Goal: Task Accomplishment & Management: Manage account settings

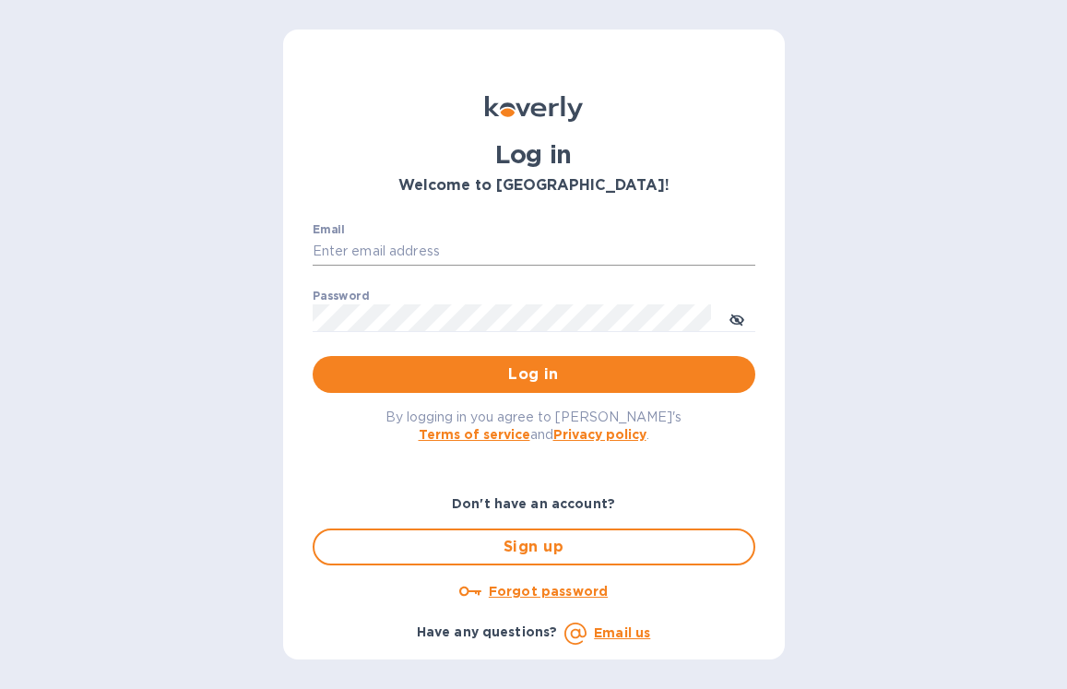
click at [408, 252] on input "Email" at bounding box center [533, 252] width 442 height 28
type input "[EMAIL_ADDRESS][DOMAIN_NAME]"
click at [312, 356] on button "Log in" at bounding box center [533, 374] width 442 height 37
click at [531, 242] on input "Email" at bounding box center [533, 252] width 442 height 28
type input "[EMAIL_ADDRESS][DOMAIN_NAME]"
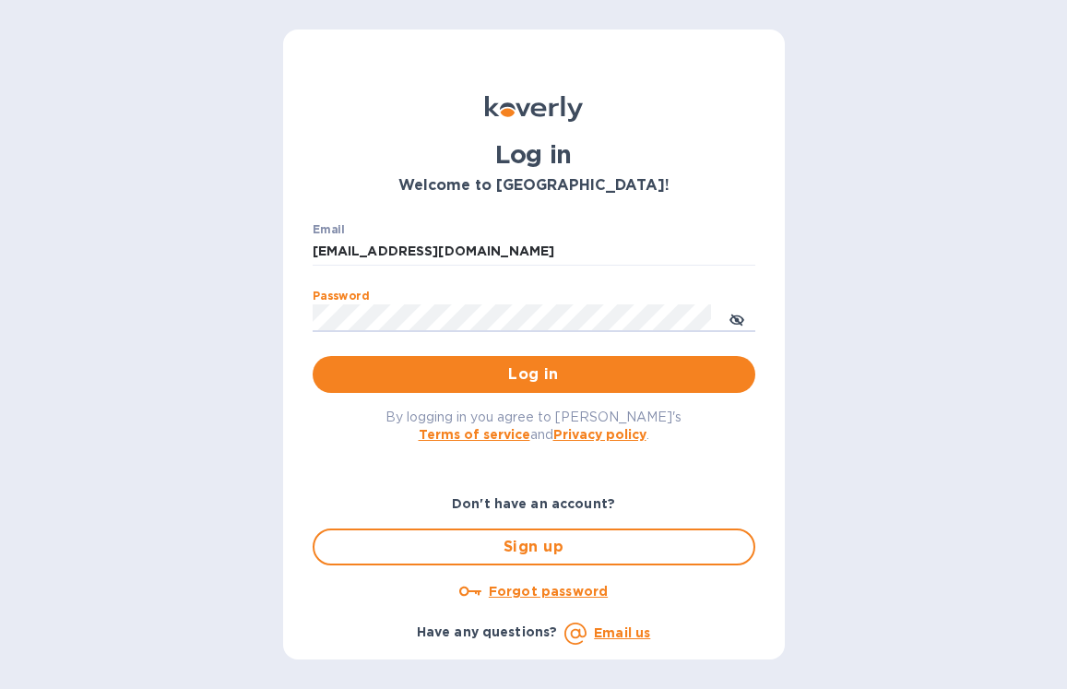
click at [312, 356] on button "Log in" at bounding box center [533, 374] width 442 height 37
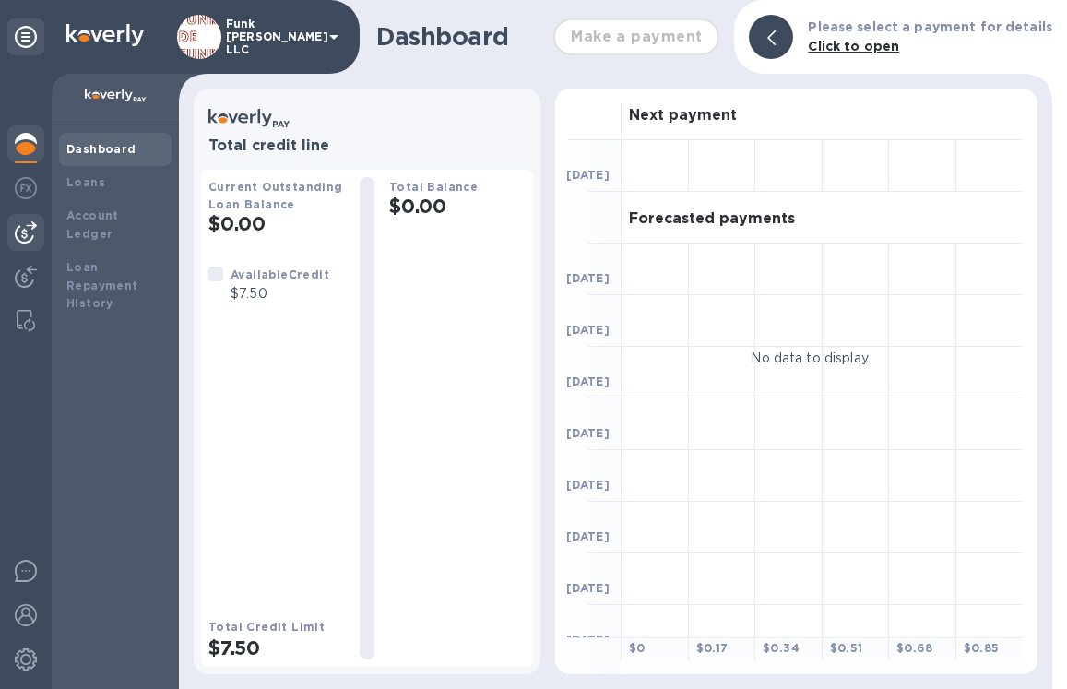
click at [25, 243] on div at bounding box center [25, 232] width 37 height 37
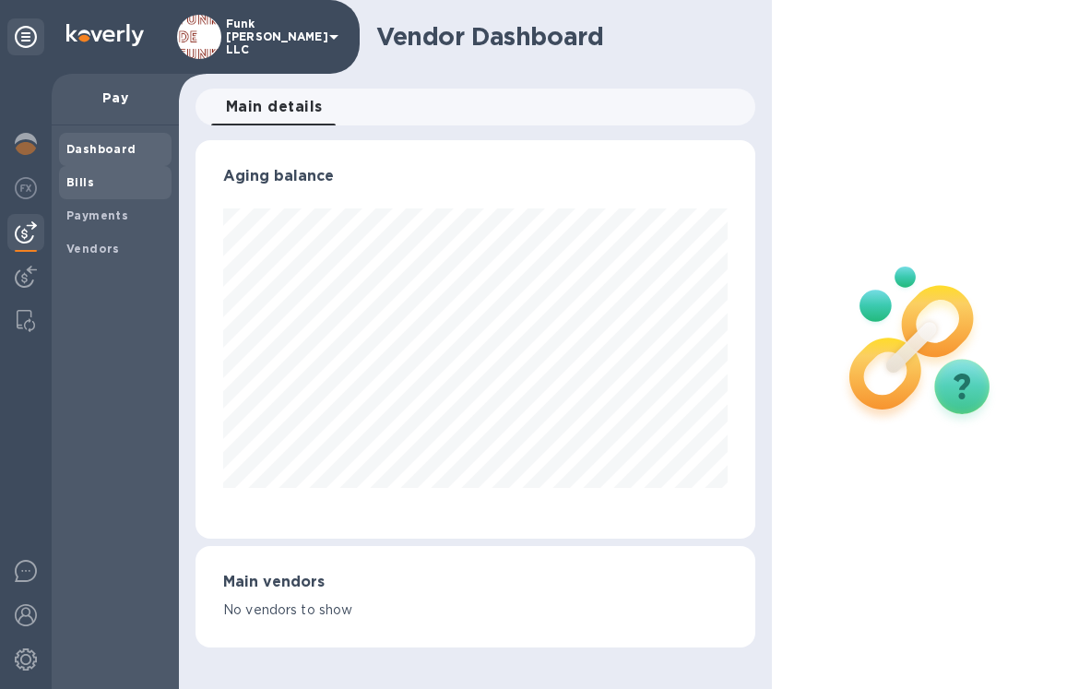
scroll to position [398, 560]
click at [106, 183] on span "Bills" at bounding box center [115, 182] width 98 height 18
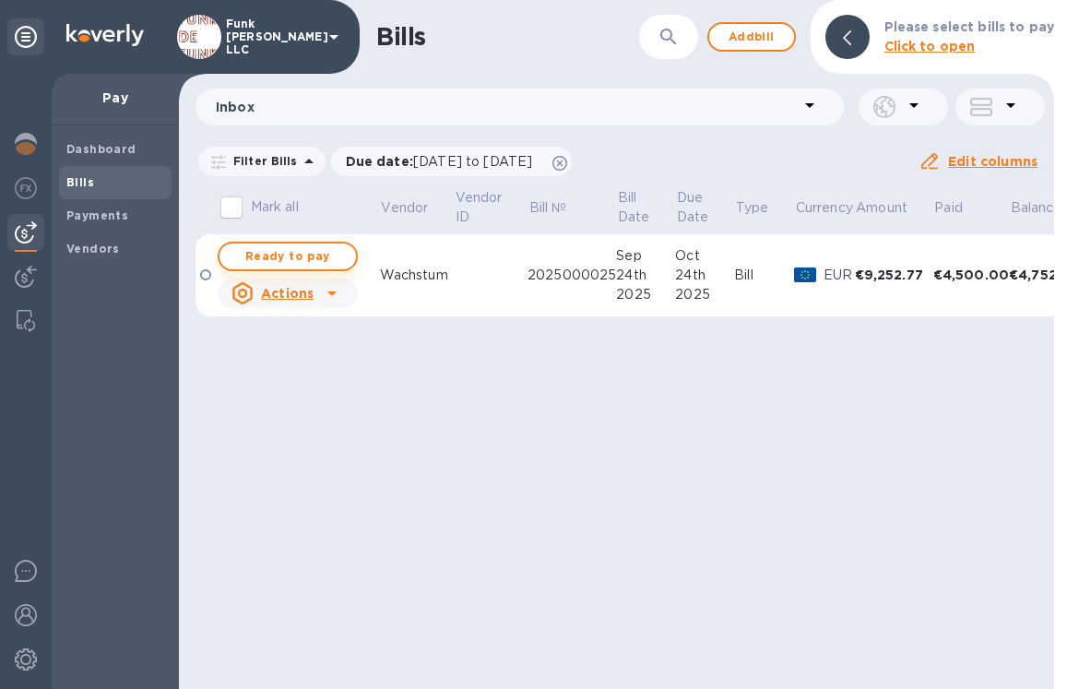
click at [315, 248] on span "Ready to pay" at bounding box center [287, 256] width 107 height 22
click at [315, 258] on span "Ready to pay" at bounding box center [287, 256] width 107 height 22
checkbox input "true"
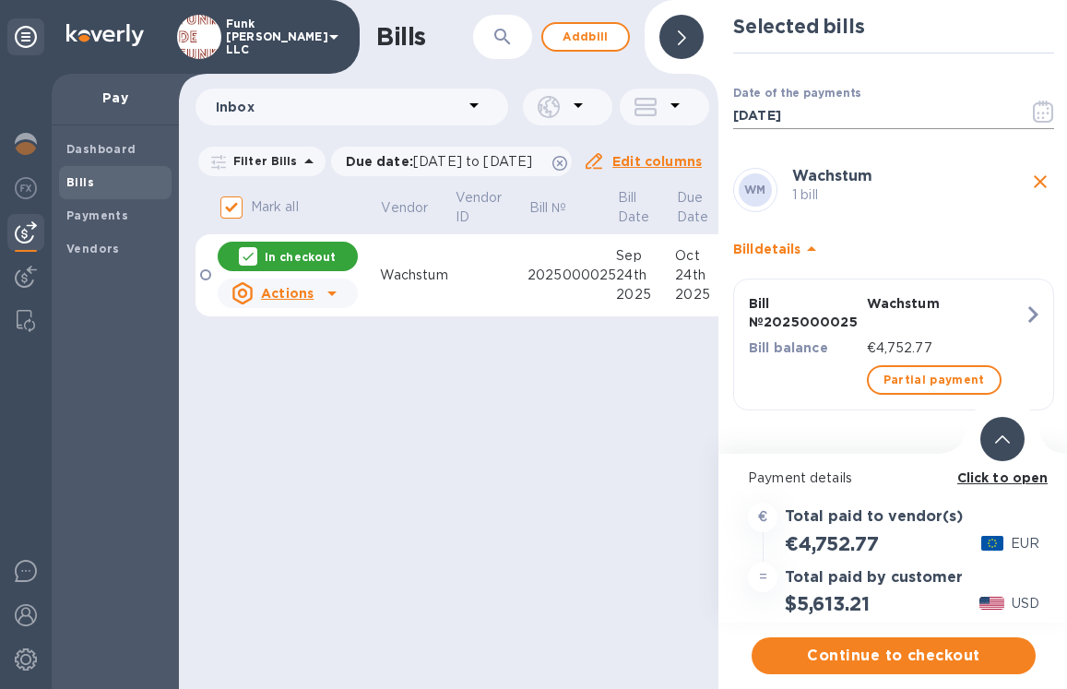
click at [1044, 109] on icon "button" at bounding box center [1042, 111] width 21 height 22
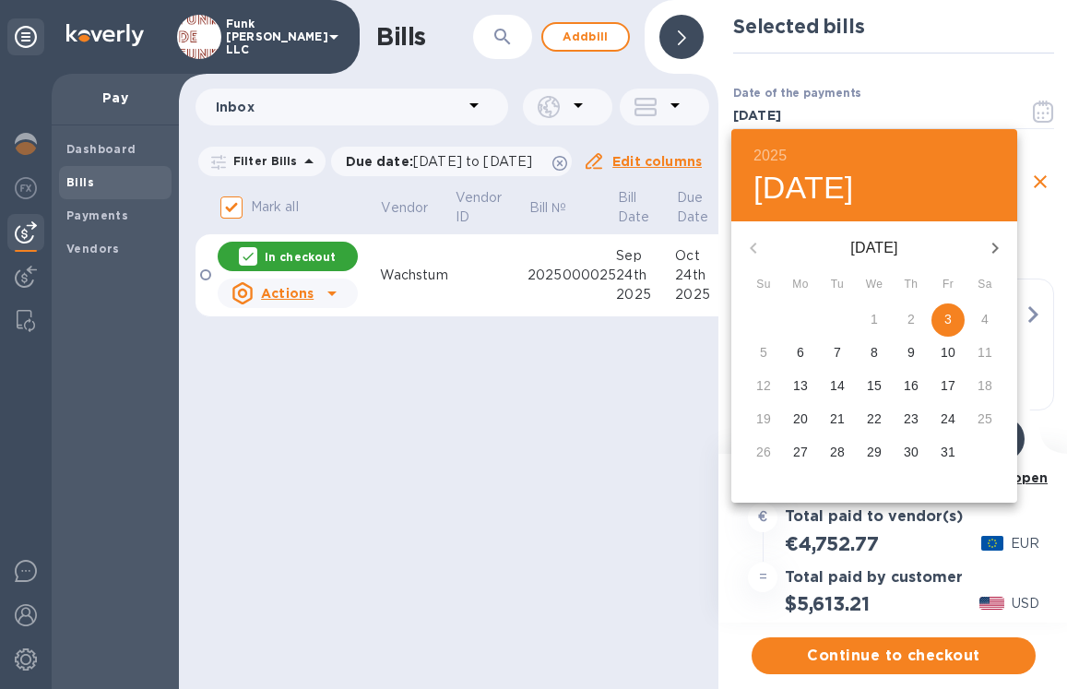
click at [983, 316] on div "4" at bounding box center [984, 319] width 37 height 33
click at [950, 318] on p "3" at bounding box center [947, 319] width 7 height 18
